Goal: Information Seeking & Learning: Learn about a topic

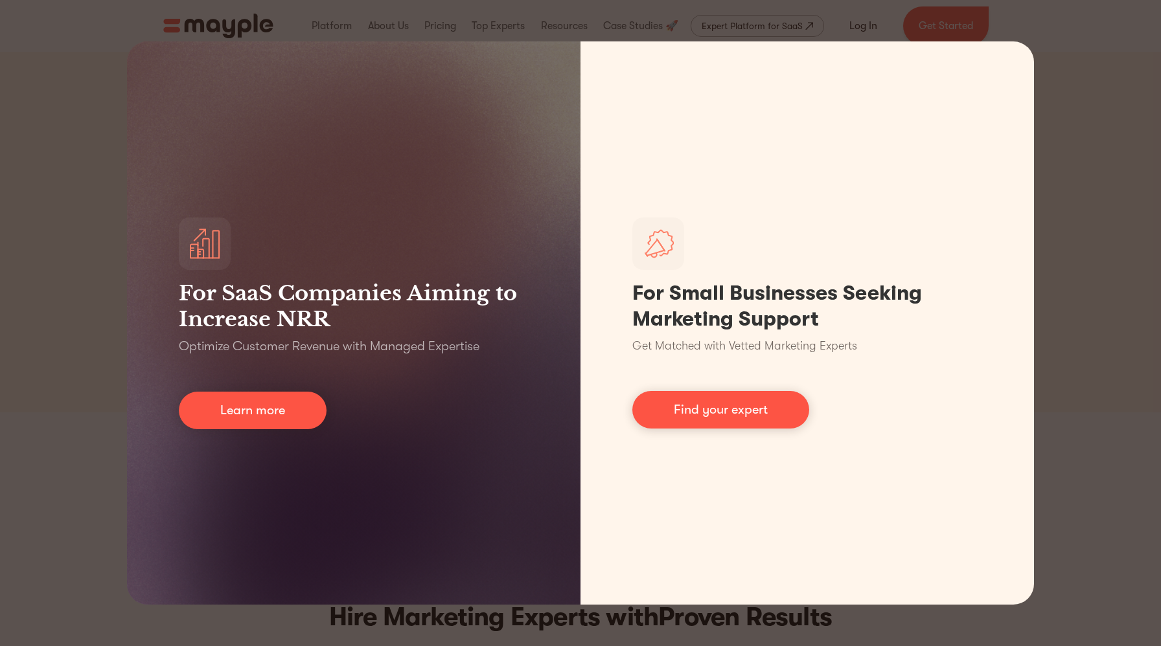
drag, startPoint x: 1070, startPoint y: 40, endPoint x: 1039, endPoint y: 45, distance: 30.9
click at [1070, 41] on div "For SaaS Companies Aiming to Increase NRR Optimize Customer Revenue with Manage…" at bounding box center [580, 323] width 1161 height 646
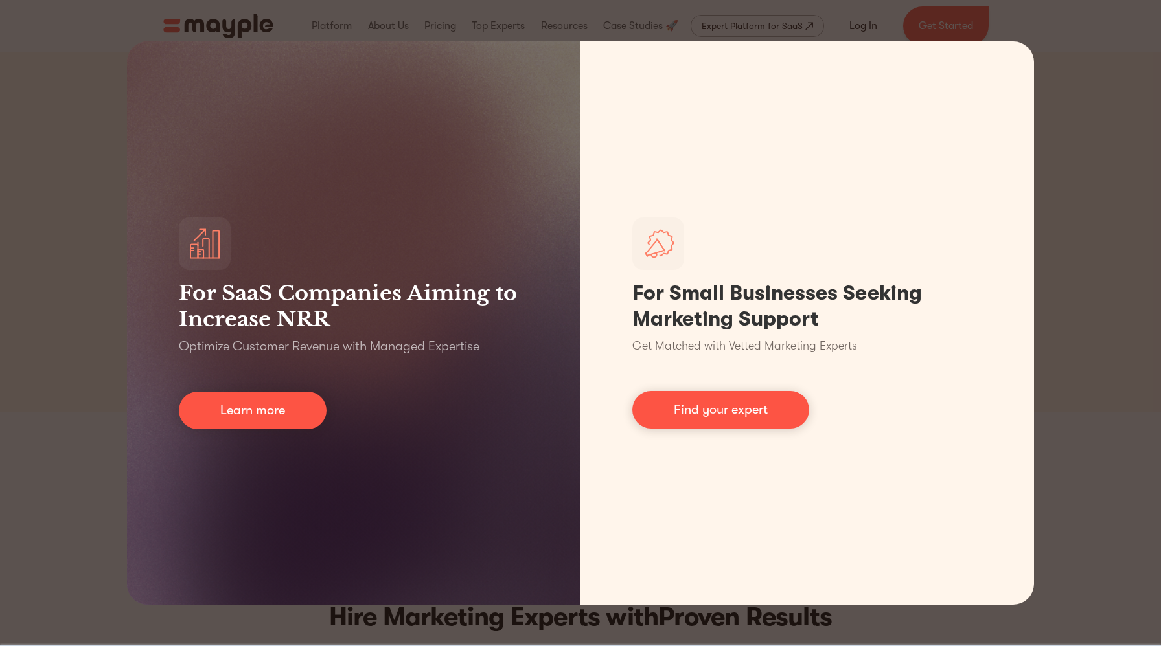
click at [259, 21] on div "For SaaS Companies Aiming to Increase NRR Optimize Customer Revenue with Manage…" at bounding box center [580, 323] width 1161 height 646
click at [1098, 109] on div "For SaaS Companies Aiming to Increase NRR Optimize Customer Revenue with Manage…" at bounding box center [580, 323] width 1161 height 646
click at [1109, 86] on div "For SaaS Companies Aiming to Increase NRR Optimize Customer Revenue with Manage…" at bounding box center [580, 323] width 1161 height 646
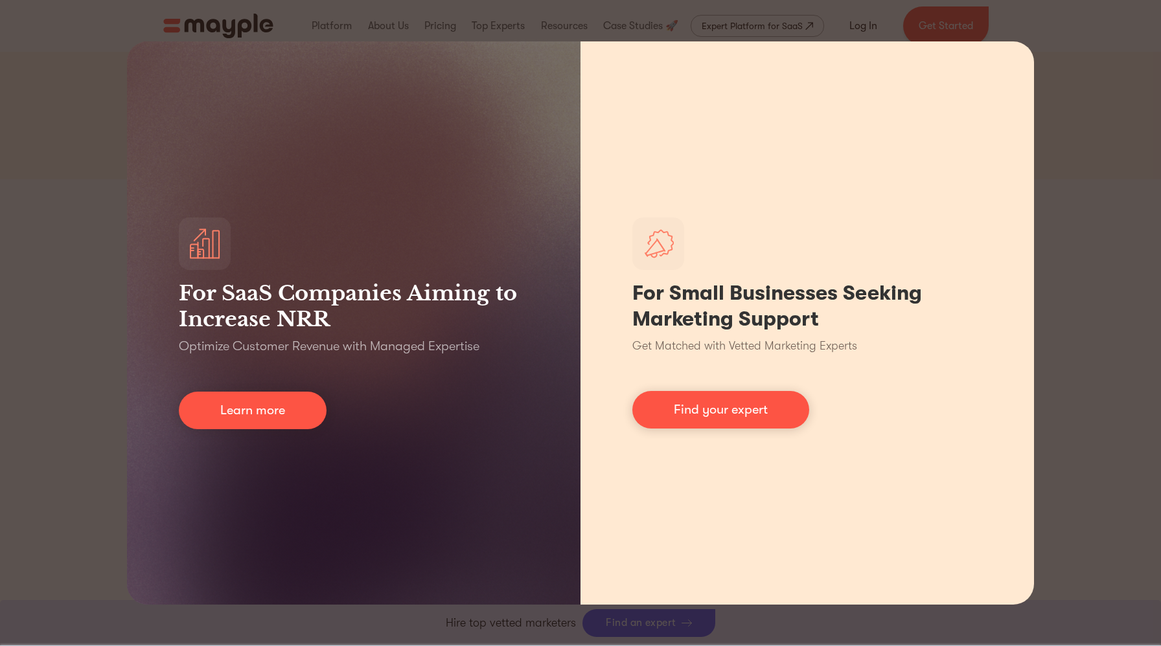
scroll to position [289, 0]
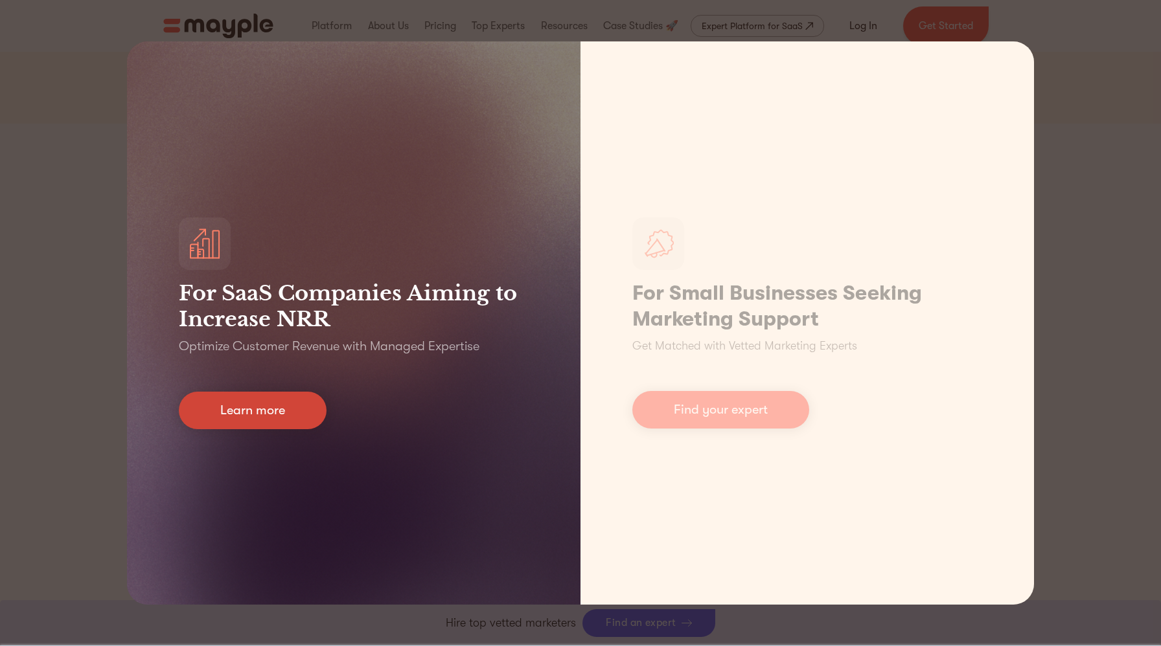
click at [273, 414] on link "Learn more" at bounding box center [253, 411] width 148 height 38
